Goal: Find specific page/section: Find specific page/section

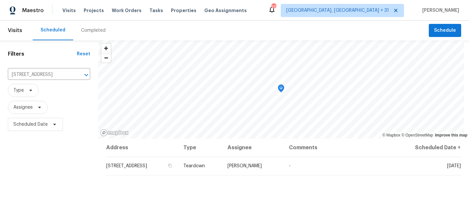
click at [87, 28] on div "Completed" at bounding box center [93, 30] width 25 height 7
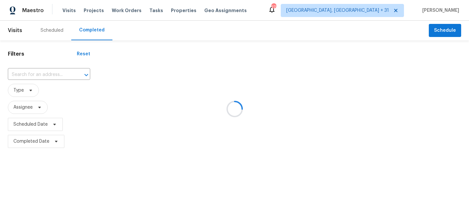
click at [55, 74] on div at bounding box center [234, 109] width 469 height 218
click at [48, 73] on div at bounding box center [234, 109] width 469 height 218
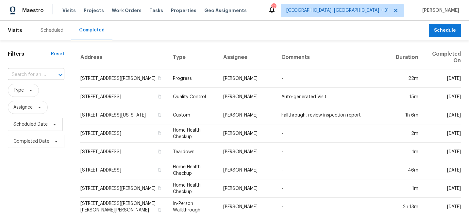
click at [45, 74] on div "​" at bounding box center [36, 75] width 57 height 10
paste input "[STREET_ADDRESS]"
type input "[STREET_ADDRESS]"
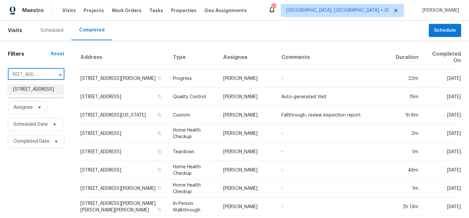
click at [39, 91] on li "[STREET_ADDRESS]" at bounding box center [36, 89] width 56 height 11
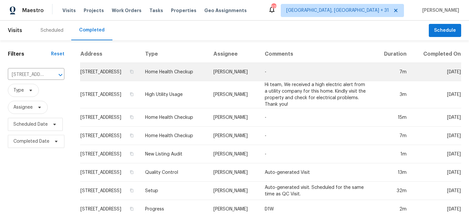
click at [115, 75] on td "[STREET_ADDRESS]" at bounding box center [110, 72] width 60 height 18
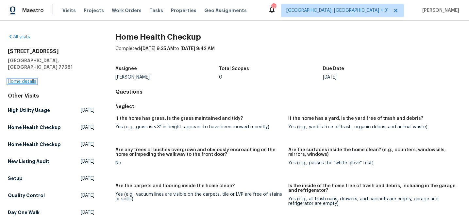
click at [34, 79] on link "Home details" at bounding box center [22, 81] width 28 height 5
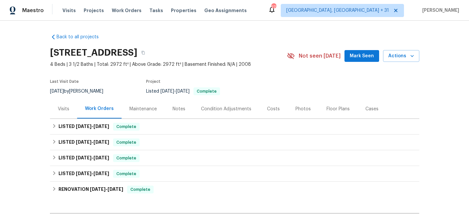
drag, startPoint x: 134, startPoint y: 108, endPoint x: 137, endPoint y: 105, distance: 4.4
click at [134, 108] on div "Maintenance" at bounding box center [142, 109] width 27 height 7
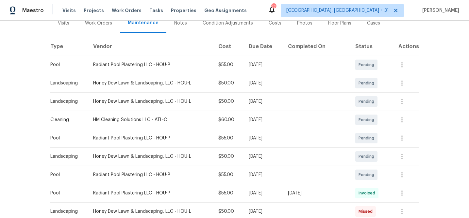
scroll to position [89, 0]
